Goal: Information Seeking & Learning: Learn about a topic

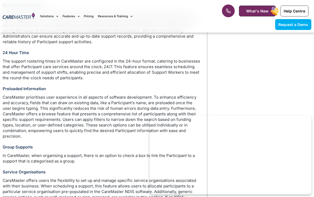
scroll to position [682, 0]
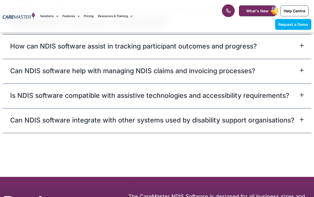
scroll to position [1848, 0]
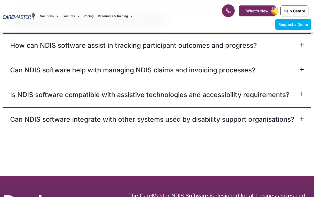
click at [21, 115] on link "Can NDIS software integrate with other systems used by disability support organ…" at bounding box center [152, 120] width 284 height 10
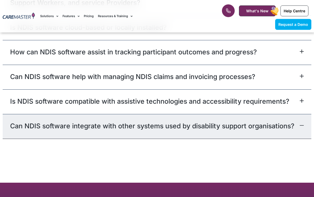
scroll to position [1848, 0]
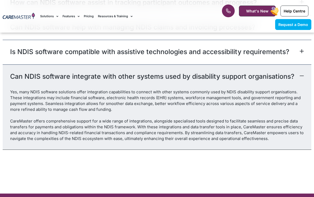
click at [15, 72] on link "Can NDIS software integrate with other systems used by disability support organ…" at bounding box center [152, 77] width 284 height 10
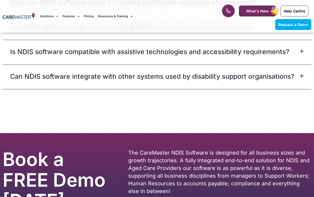
click at [18, 51] on div "Is NDIS software compatible with assistive technologies and accessibility requi…" at bounding box center [157, 52] width 308 height 25
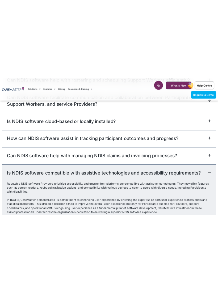
scroll to position [2218, 0]
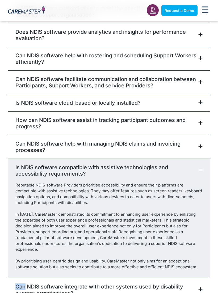
click at [210, 197] on div "Can NDIS software integrate with other systems used by disability support organ…" at bounding box center [109, 290] width 202 height 24
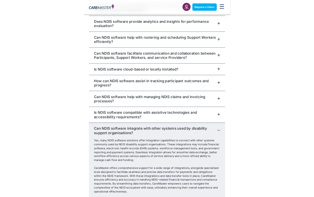
scroll to position [1761, 0]
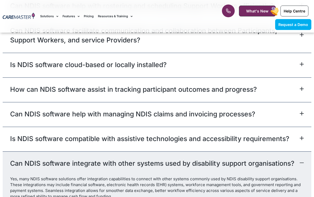
click at [115, 60] on link "Is NDIS software cloud-based or locally installed?" at bounding box center [88, 65] width 156 height 10
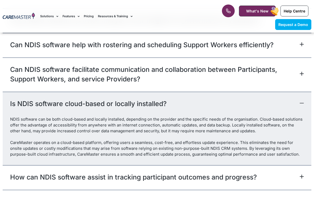
scroll to position [1722, 0]
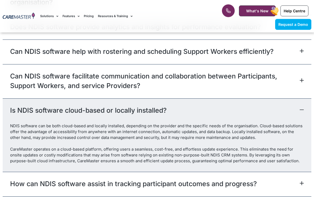
click at [13, 79] on link "Can NDIS software facilitate communication and collaboration between Participan…" at bounding box center [154, 81] width 289 height 19
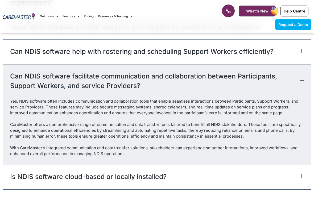
click at [20, 71] on link "Can NDIS software facilitate communication and collaboration between Participan…" at bounding box center [154, 80] width 289 height 19
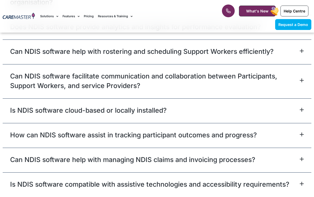
click at [18, 72] on link "Can NDIS software facilitate communication and collaboration between Participan…" at bounding box center [154, 80] width 289 height 19
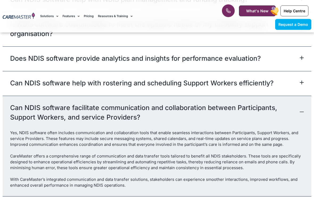
click at [18, 79] on link "Can NDIS software help with rostering and scheduling Support Workers efficientl…" at bounding box center [141, 84] width 263 height 10
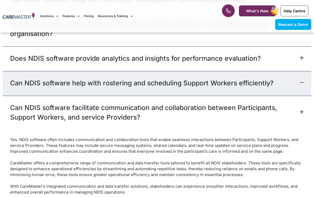
scroll to position [1684, 0]
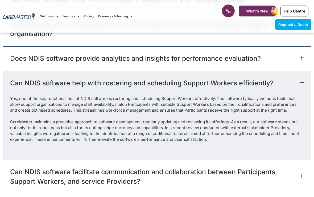
click at [34, 119] on div "CareMaster maintains a proactive approach to software development, regularly up…" at bounding box center [156, 130] width 293 height 23
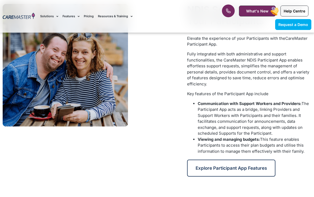
scroll to position [708, 0]
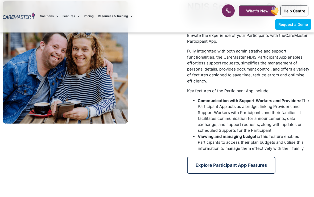
click at [206, 163] on span "Explore Participant App Features" at bounding box center [230, 165] width 71 height 5
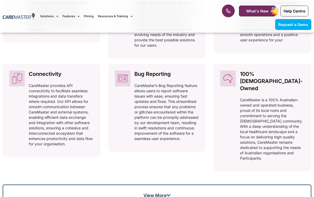
scroll to position [379, 0]
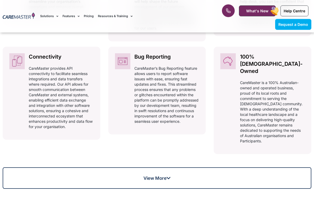
click at [87, 170] on link "View More" at bounding box center [157, 179] width 308 height 22
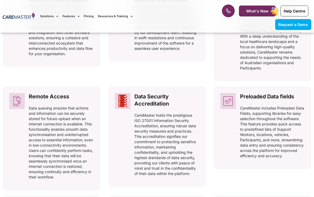
scroll to position [485, 0]
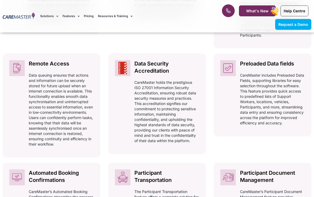
click at [40, 81] on p "Data queuing ensures that actions and information can be securely stored for fu…" at bounding box center [61, 110] width 65 height 74
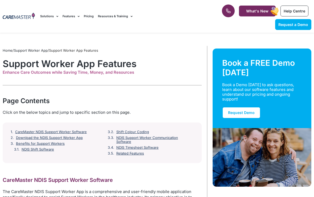
click at [56, 16] on span "Menu" at bounding box center [56, 16] width 5 height 8
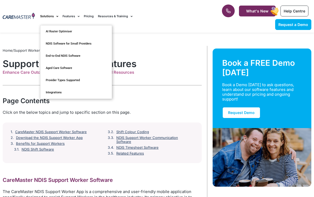
click at [54, 40] on link "NDIS Software for Small Providers" at bounding box center [75, 44] width 71 height 12
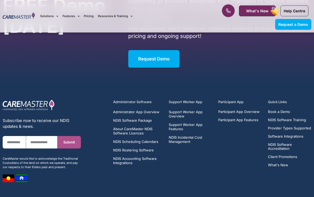
scroll to position [2638, 0]
click at [126, 110] on span "Administrator App Overview" at bounding box center [136, 112] width 46 height 4
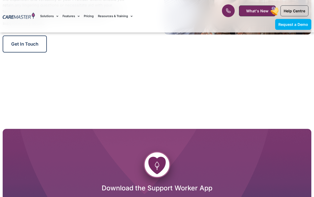
scroll to position [910, 0]
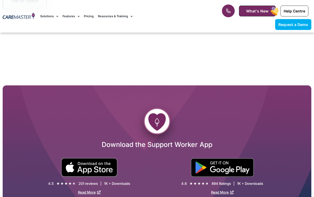
click at [132, 16] on span "Menu" at bounding box center [130, 16] width 5 height 8
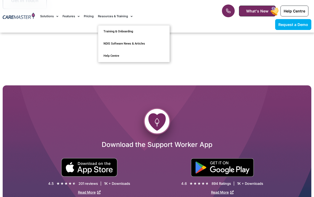
click at [76, 16] on span "Menu" at bounding box center [77, 16] width 5 height 8
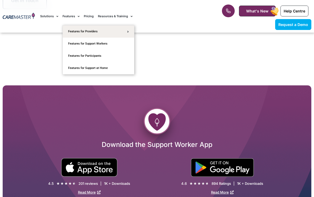
click at [78, 33] on link "Features for Providers" at bounding box center [98, 32] width 71 height 12
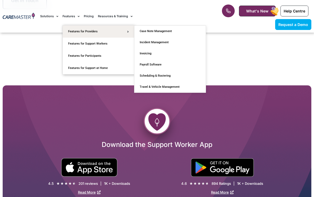
click at [146, 76] on link "Scheduling & Rostering" at bounding box center [169, 75] width 71 height 11
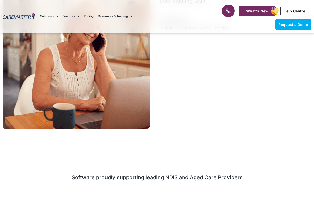
scroll to position [1749, 0]
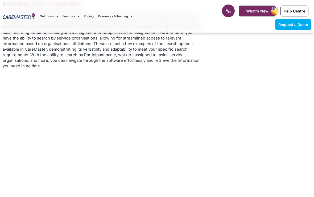
scroll to position [1252, 0]
